Goal: Go to known website: Go to known website

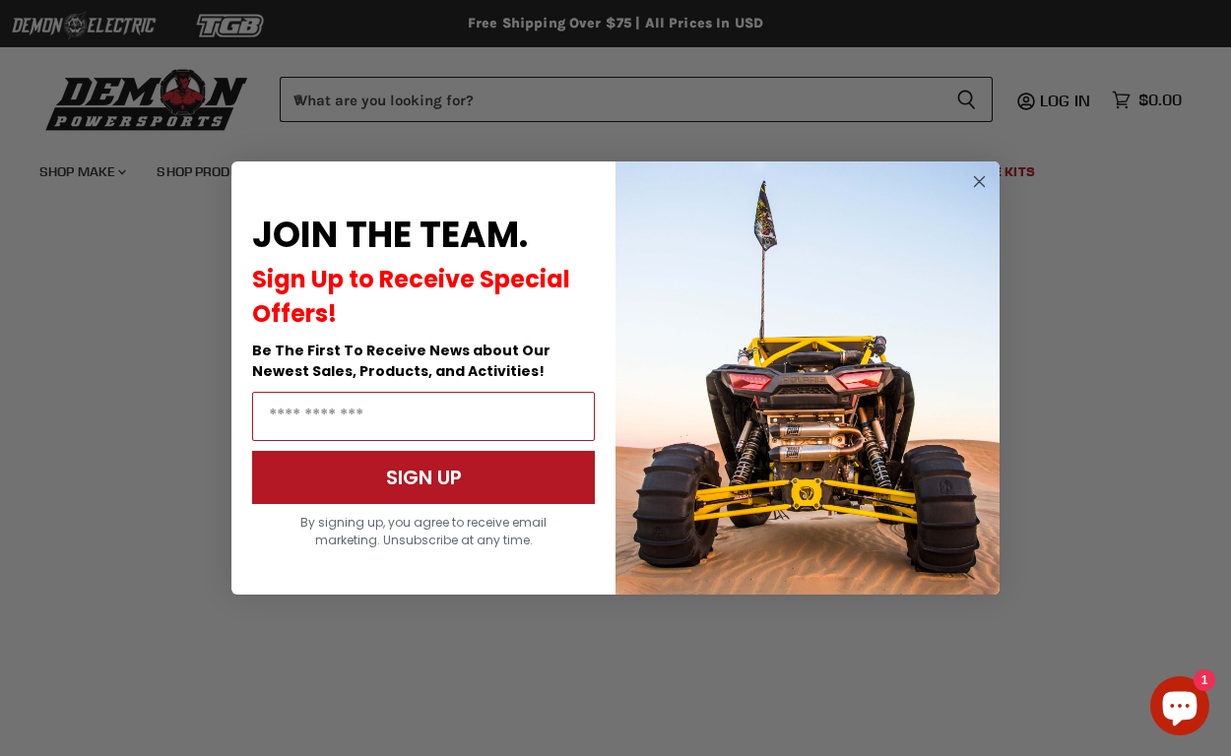
scroll to position [482, 0]
